Goal: Information Seeking & Learning: Learn about a topic

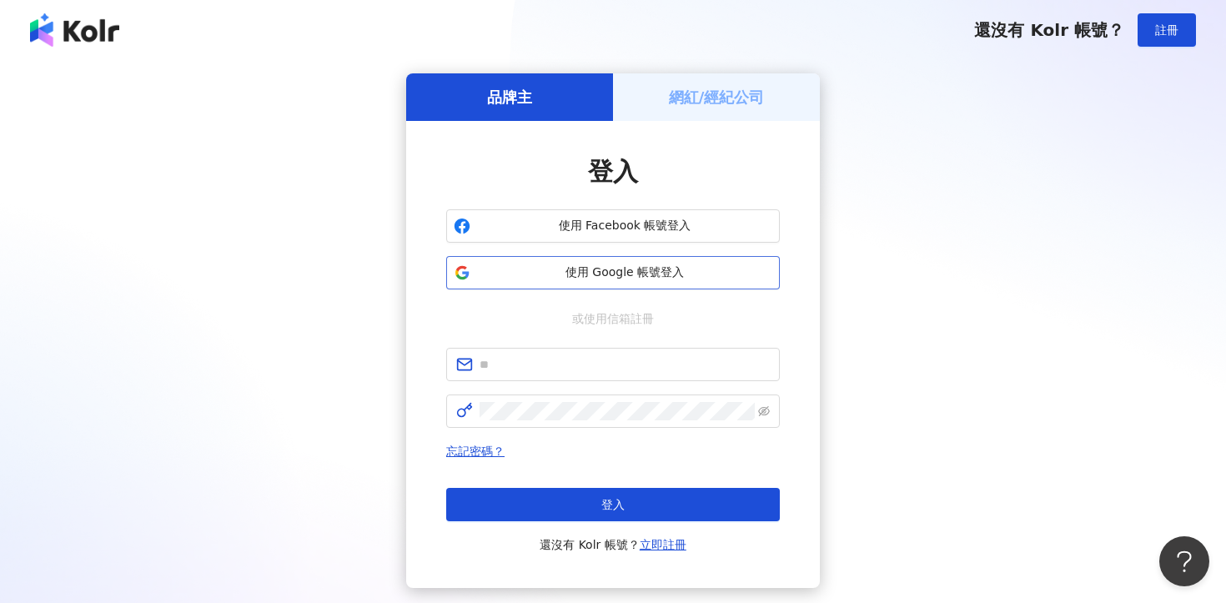
click at [580, 273] on span "使用 Google 帳號登入" at bounding box center [624, 272] width 295 height 17
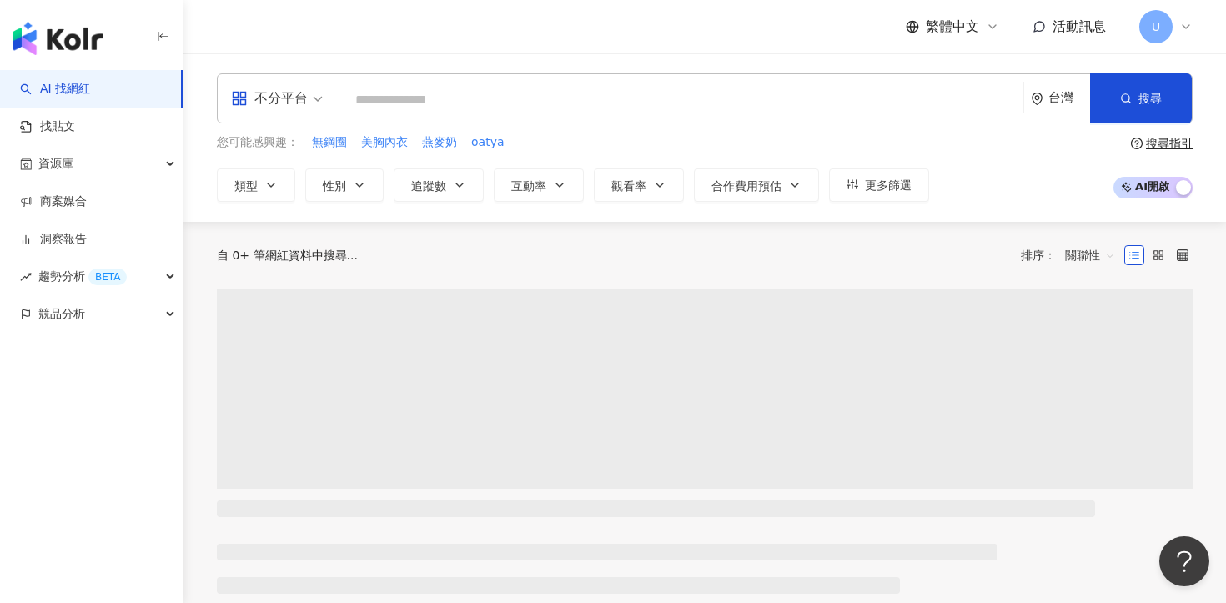
click at [314, 99] on span "不分平台" at bounding box center [277, 98] width 92 height 27
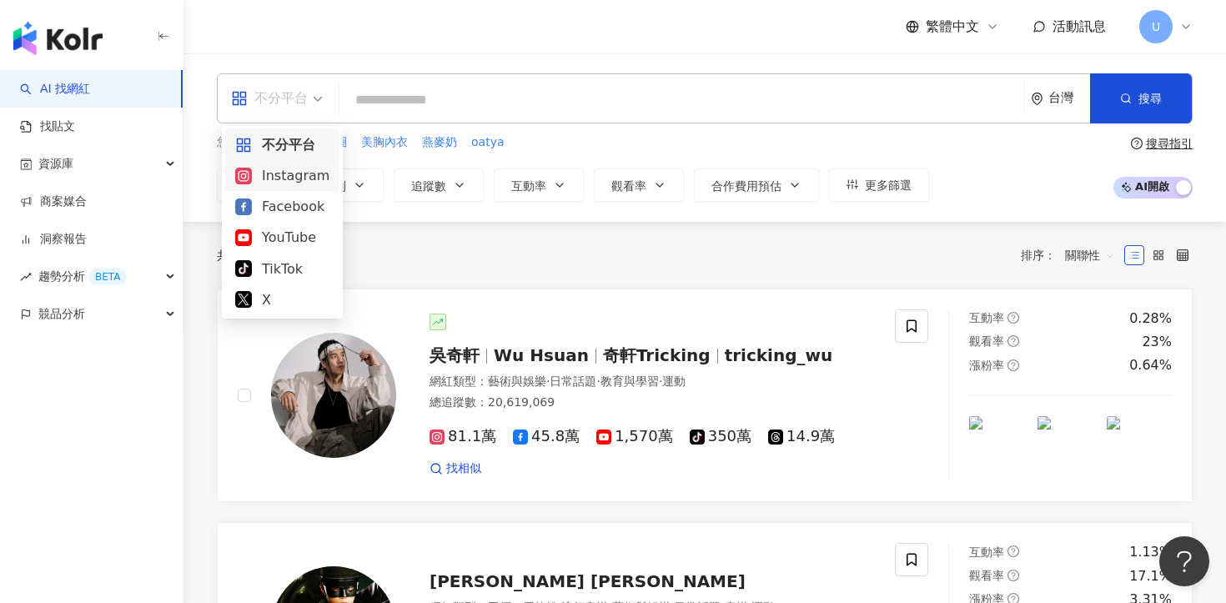
click at [276, 175] on div "Instagram" at bounding box center [282, 175] width 94 height 21
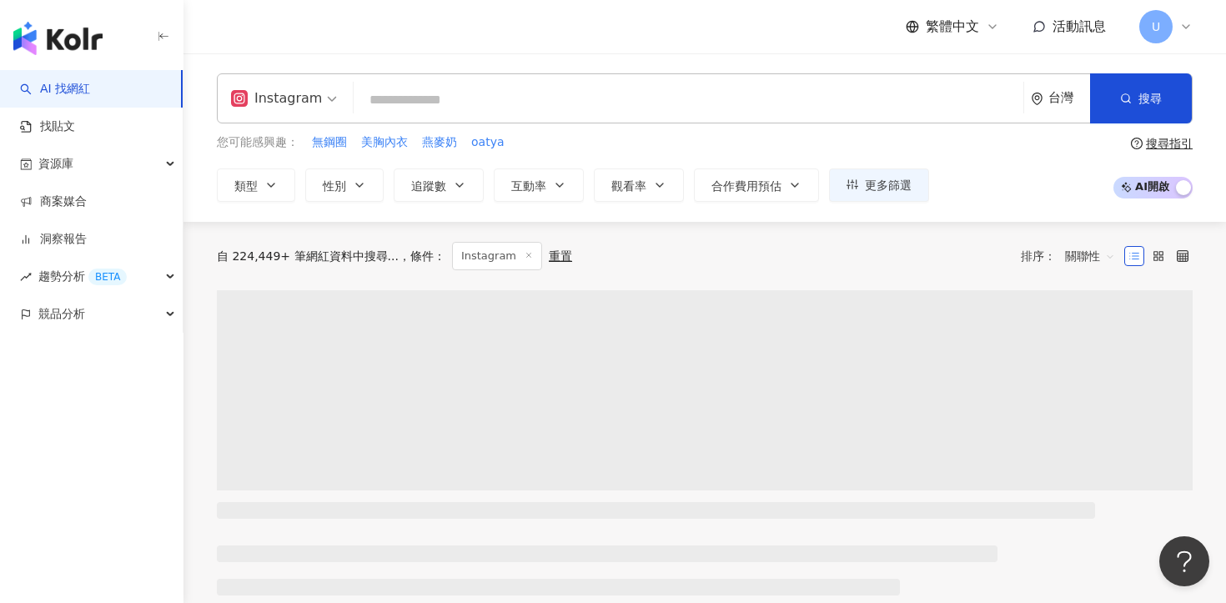
click at [451, 96] on input "search" at bounding box center [688, 100] width 656 height 32
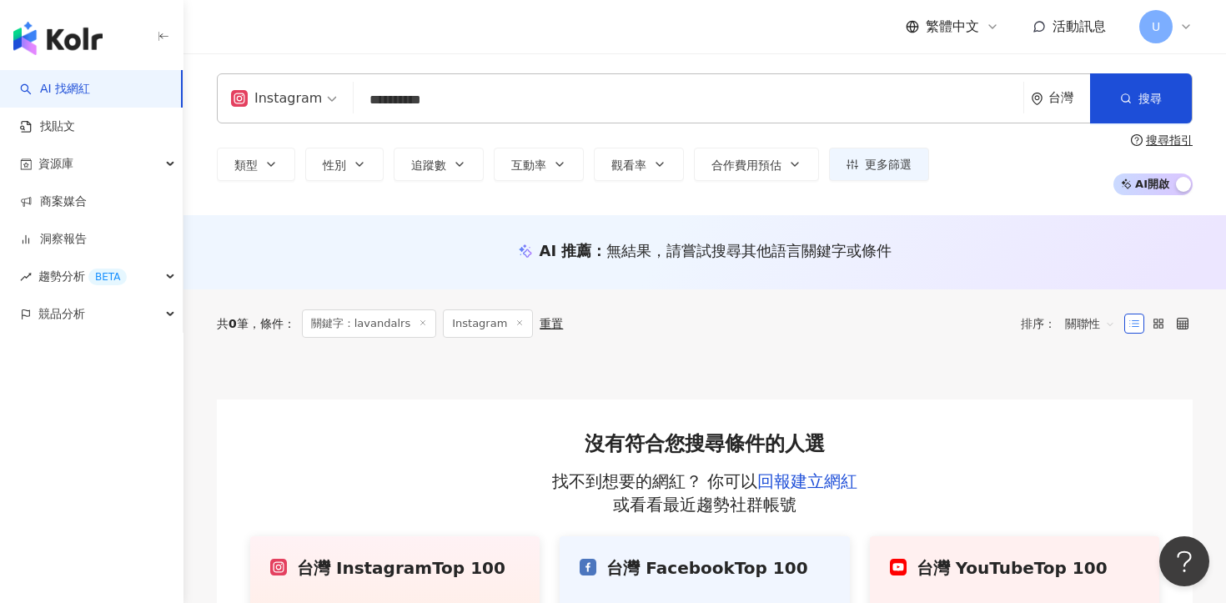
type input "**********"
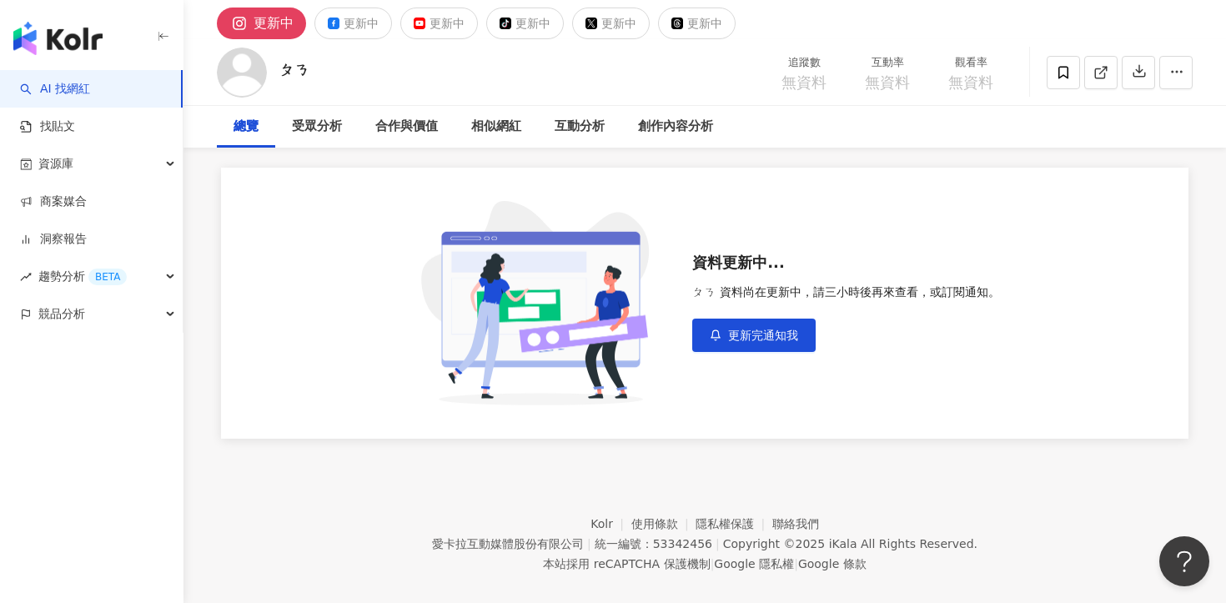
scroll to position [77, 0]
